Goal: Information Seeking & Learning: Learn about a topic

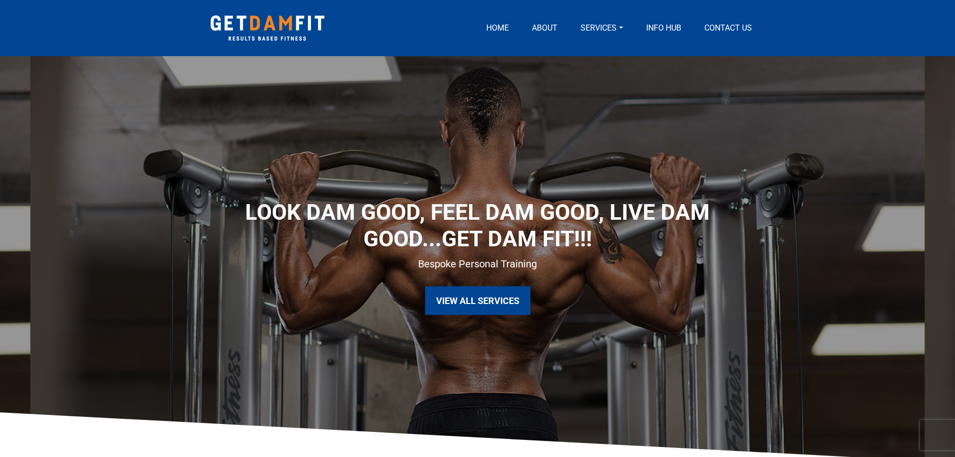
click at [596, 24] on link "Services" at bounding box center [602, 28] width 50 height 12
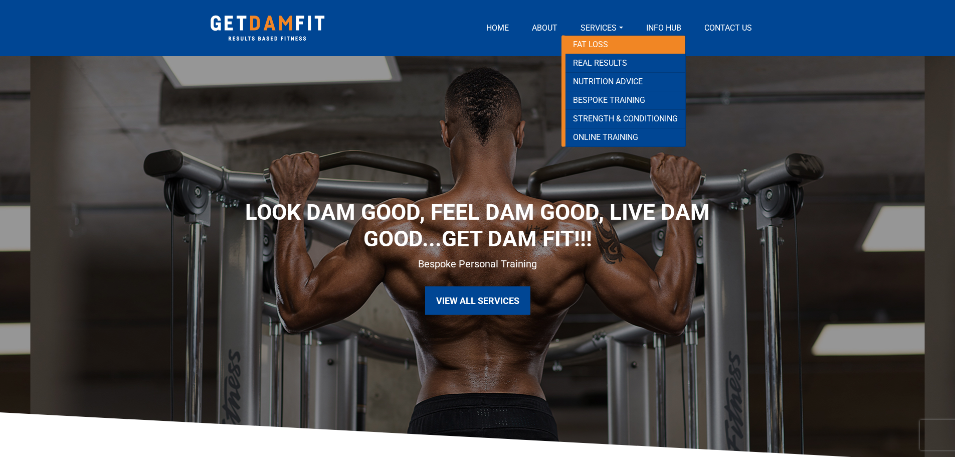
click at [601, 49] on link "Fat loss" at bounding box center [626, 45] width 120 height 19
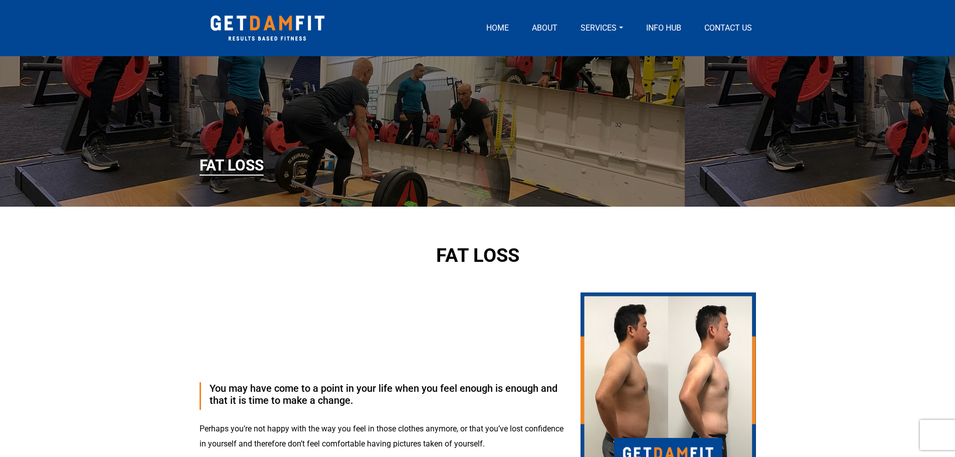
click at [603, 25] on link "Services" at bounding box center [602, 28] width 50 height 12
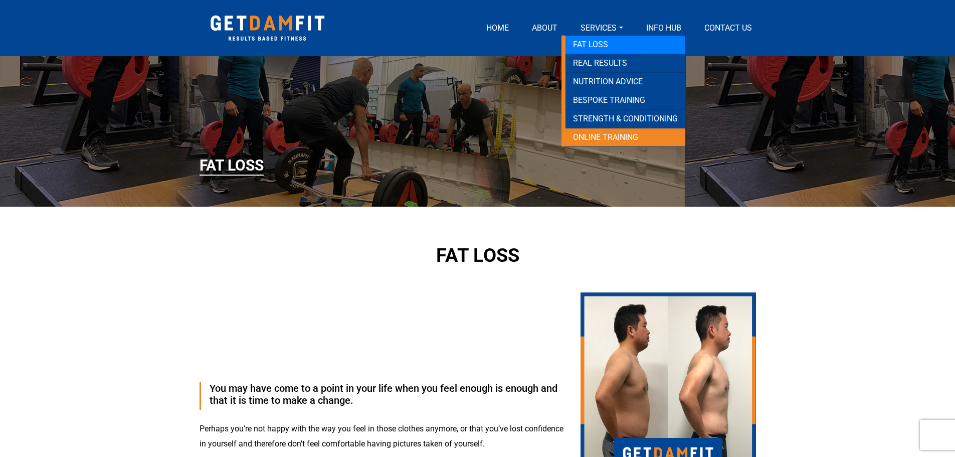
click at [590, 138] on link "Online training" at bounding box center [626, 137] width 120 height 18
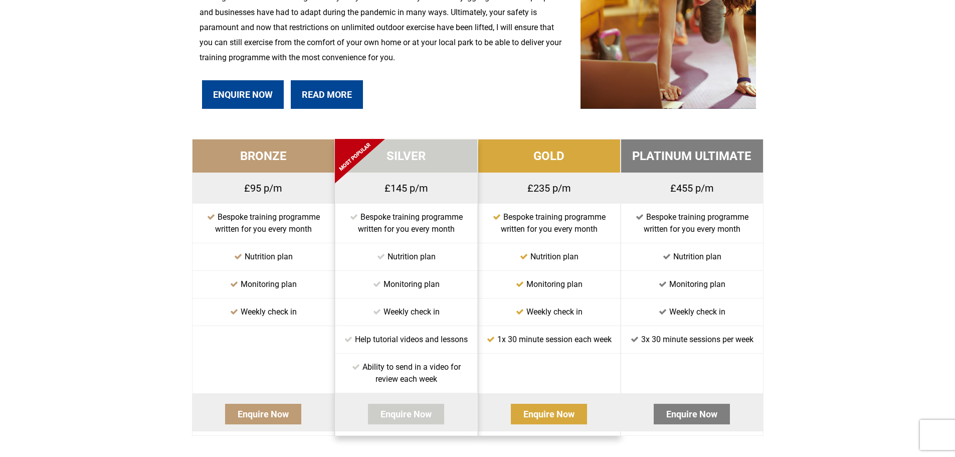
scroll to position [451, 0]
